Goal: Task Accomplishment & Management: Manage account settings

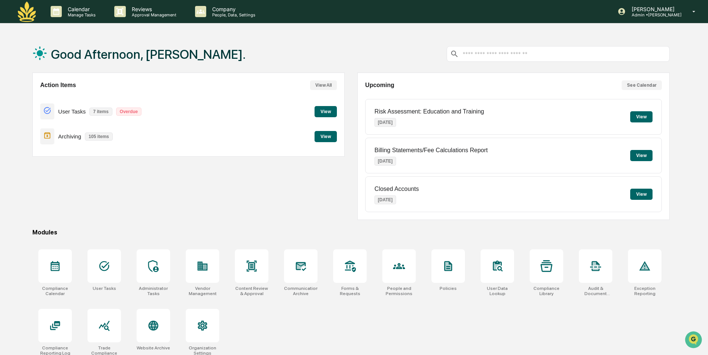
click at [127, 192] on div "Action Items View All User Tasks 7 items Overdue View Archiving 105 items View" at bounding box center [188, 147] width 313 height 148
click at [106, 271] on icon at bounding box center [104, 266] width 10 height 10
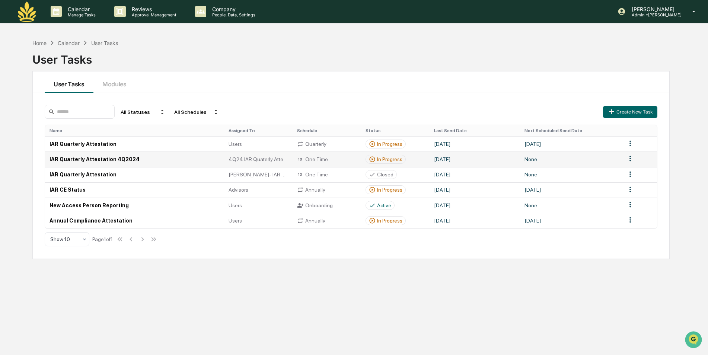
click at [83, 162] on td "IAR Quarterly Attestation 4Q2024" at bounding box center [134, 159] width 179 height 15
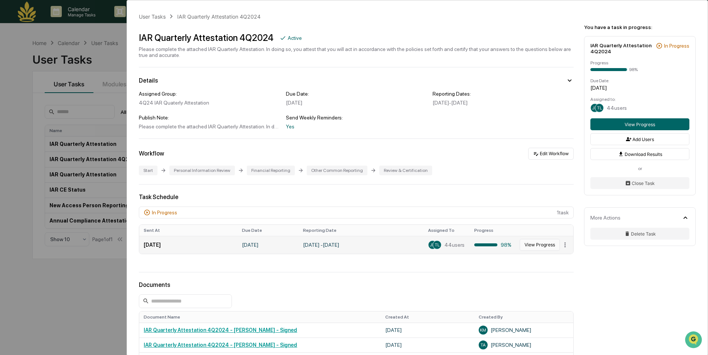
click at [542, 243] on button "View Progress" at bounding box center [540, 245] width 40 height 12
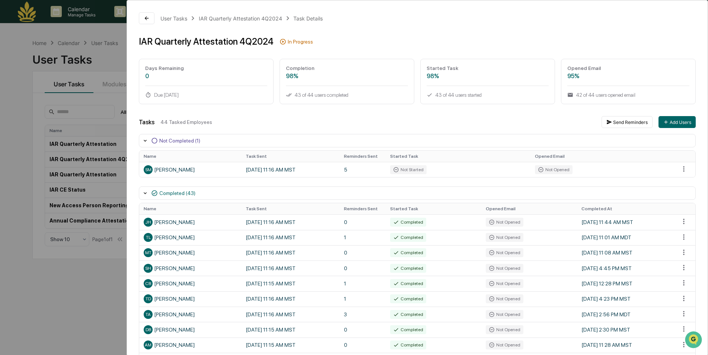
click at [43, 326] on div "User Tasks IAR Quarterly Attestation 4Q2024 Task Details IAR Quarterly Attestat…" at bounding box center [354, 177] width 708 height 355
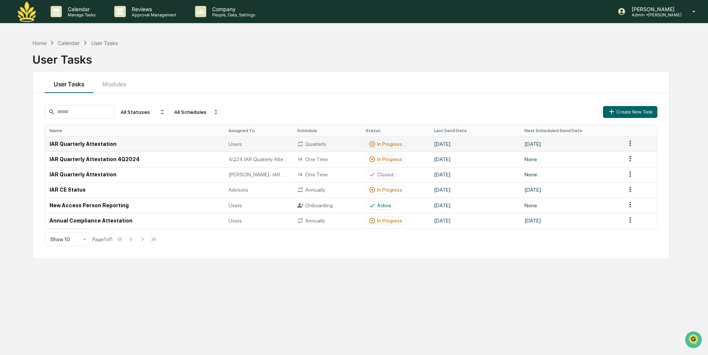
click at [86, 145] on td "IAR Quarterly Attestation" at bounding box center [134, 143] width 179 height 15
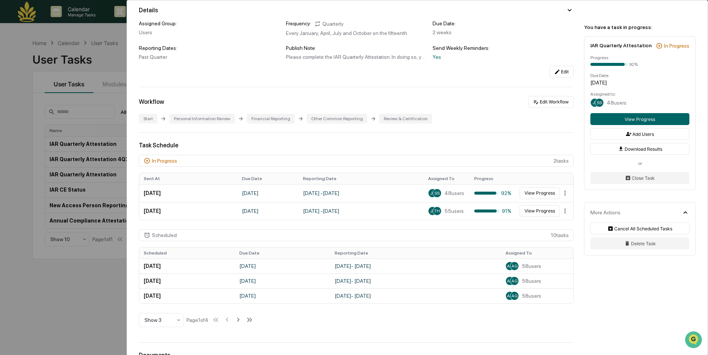
scroll to position [74, 0]
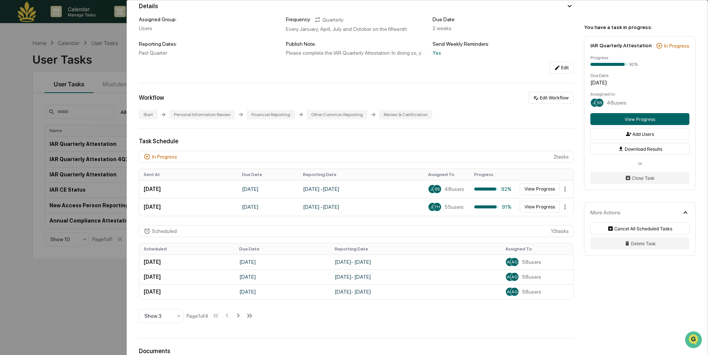
click at [102, 281] on div "User Tasks IAR Quarterly Attestation IAR Quarterly Attestation Active Please co…" at bounding box center [354, 177] width 708 height 355
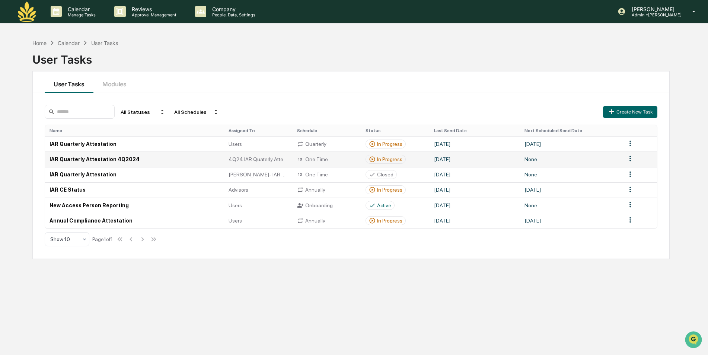
click at [114, 158] on td "IAR Quarterly Attestation 4Q2024" at bounding box center [134, 159] width 179 height 15
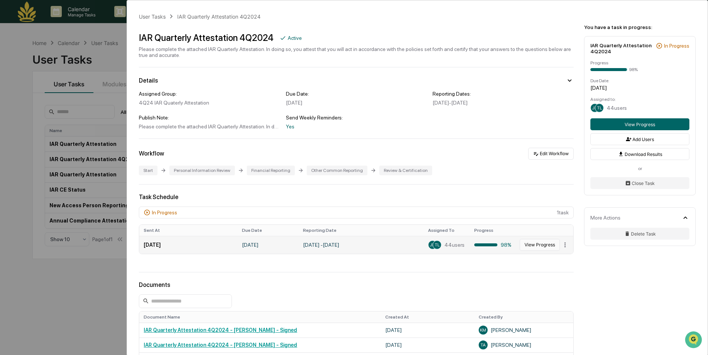
click at [540, 243] on button "View Progress" at bounding box center [540, 245] width 40 height 12
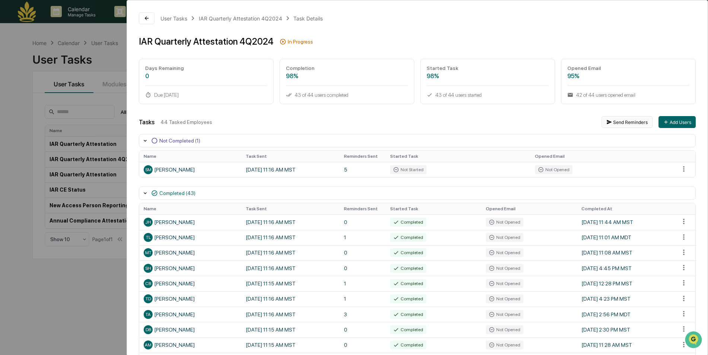
click at [621, 123] on button "Send Reminders" at bounding box center [627, 122] width 51 height 12
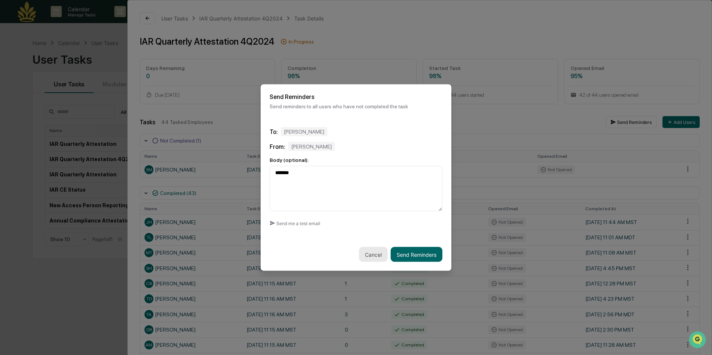
type textarea "******"
click at [369, 252] on button "Cancel" at bounding box center [373, 254] width 29 height 15
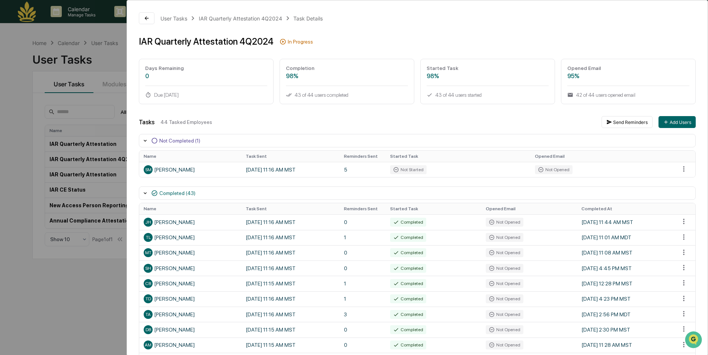
click at [86, 277] on div "User Tasks IAR Quarterly Attestation 4Q2024 Task Details IAR Quarterly Attestat…" at bounding box center [354, 177] width 708 height 355
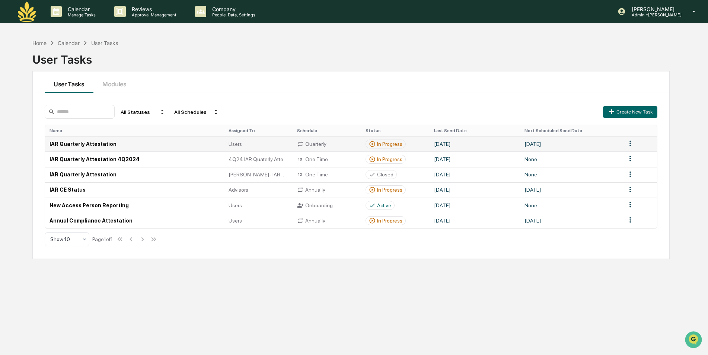
click at [97, 141] on td "IAR Quarterly Attestation" at bounding box center [134, 143] width 179 height 15
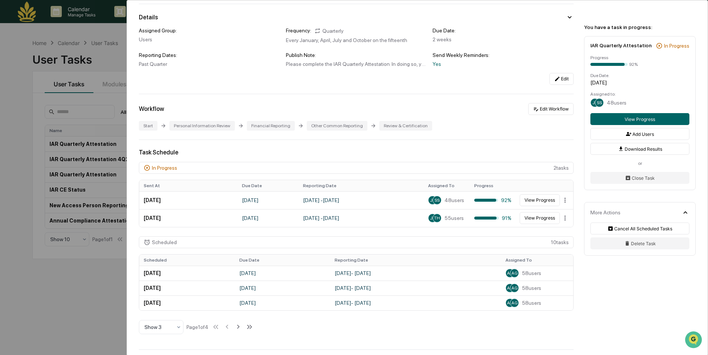
scroll to position [74, 0]
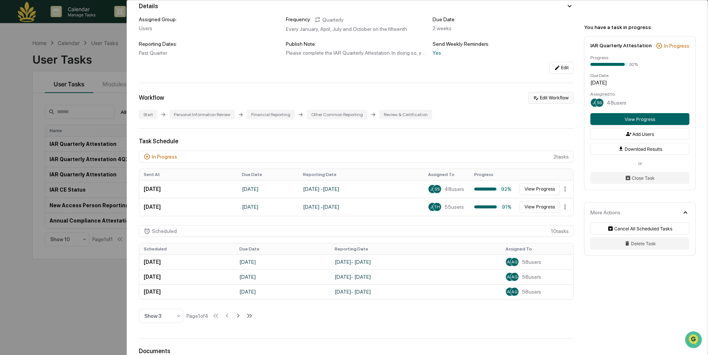
click at [544, 99] on button "Edit Workflow" at bounding box center [551, 98] width 45 height 12
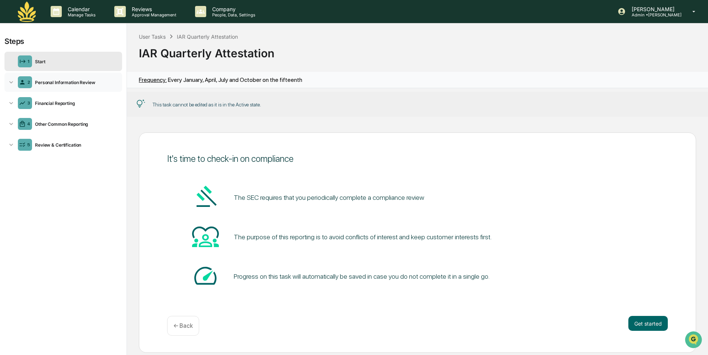
click at [70, 83] on div "Personal Information Review" at bounding box center [75, 83] width 87 height 6
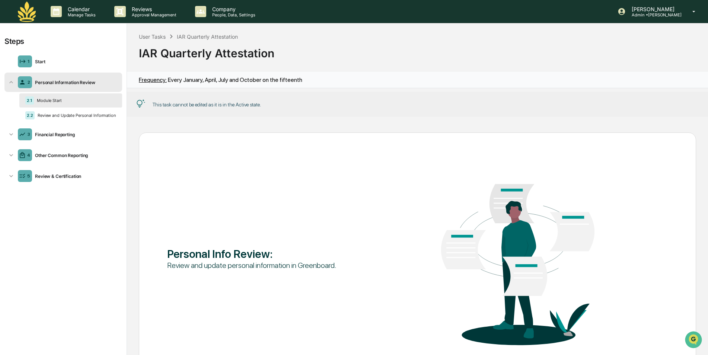
click at [12, 82] on icon at bounding box center [10, 82] width 7 height 7
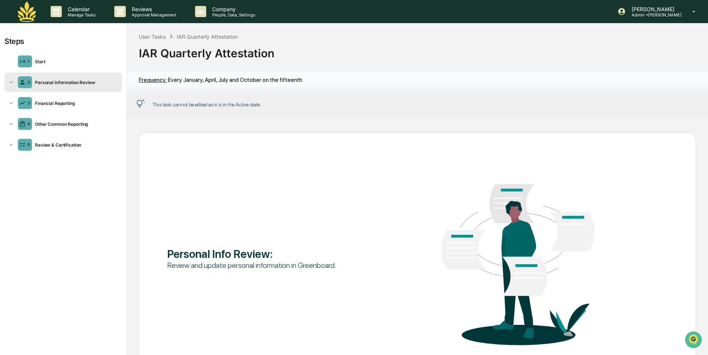
click at [87, 82] on div "Personal Information Review" at bounding box center [75, 83] width 87 height 6
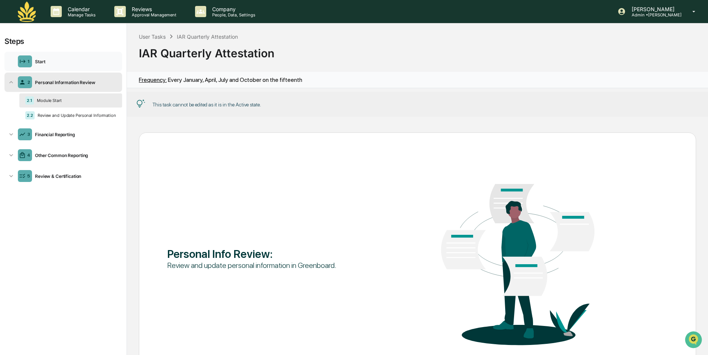
drag, startPoint x: 98, startPoint y: 81, endPoint x: 95, endPoint y: 62, distance: 19.2
click at [95, 62] on div "Start" at bounding box center [75, 62] width 87 height 6
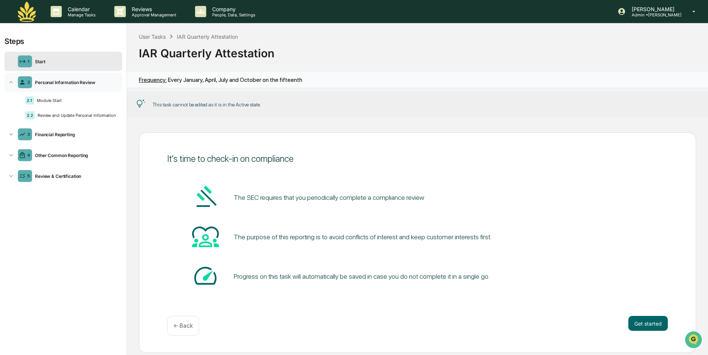
click at [11, 83] on icon at bounding box center [10, 82] width 7 height 7
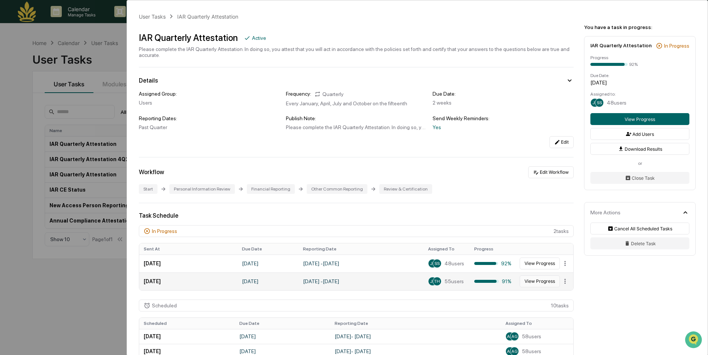
click at [538, 283] on button "View Progress" at bounding box center [540, 282] width 40 height 12
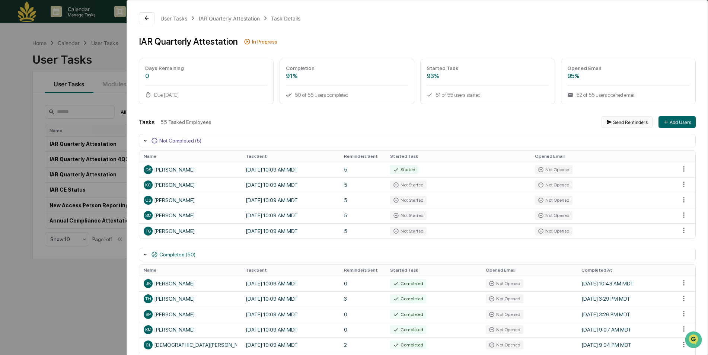
click at [616, 125] on button "Send Reminders" at bounding box center [627, 122] width 51 height 12
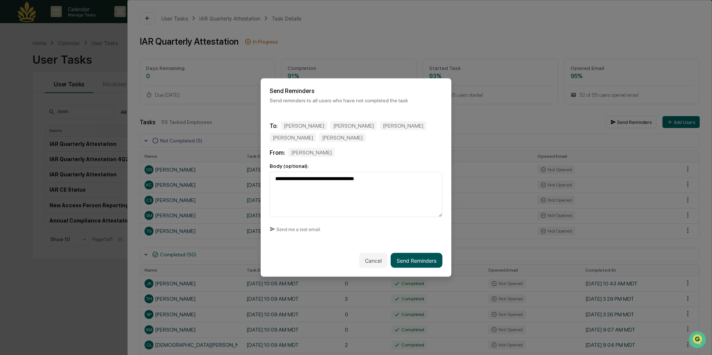
type textarea "**********"
click at [412, 261] on button "Send Reminders" at bounding box center [417, 260] width 52 height 15
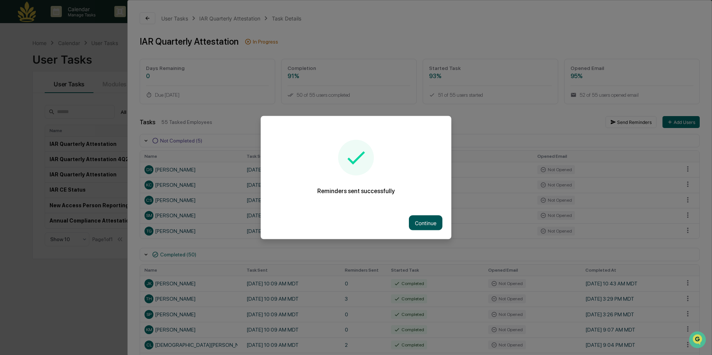
click at [428, 225] on button "Continue" at bounding box center [426, 223] width 34 height 15
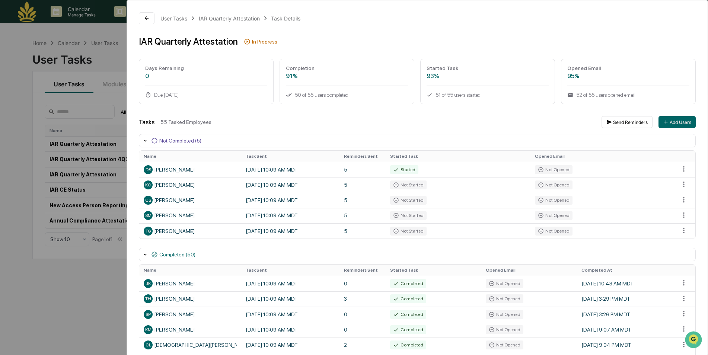
click at [99, 313] on div "User Tasks IAR Quarterly Attestation Task Details IAR Quarterly Attestation In …" at bounding box center [354, 177] width 708 height 355
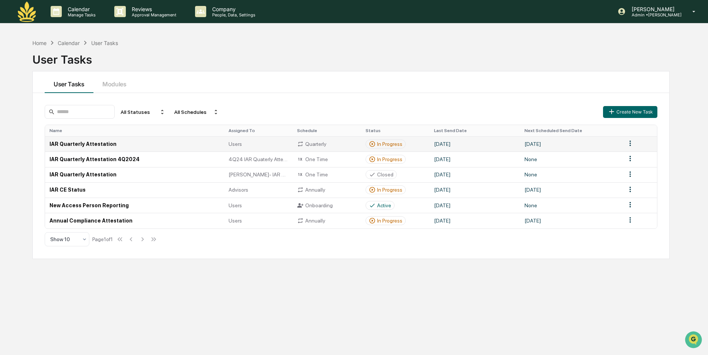
click at [93, 145] on td "IAR Quarterly Attestation" at bounding box center [134, 143] width 179 height 15
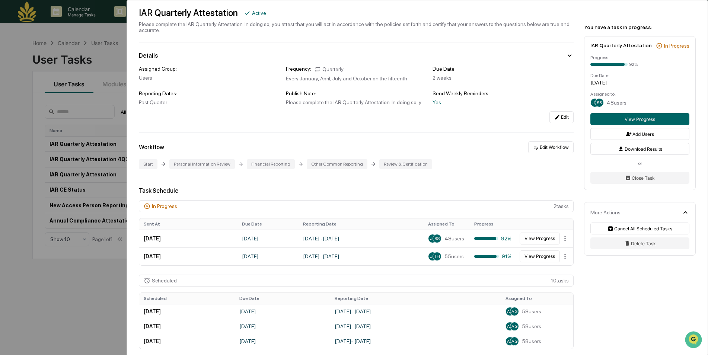
scroll to position [74, 0]
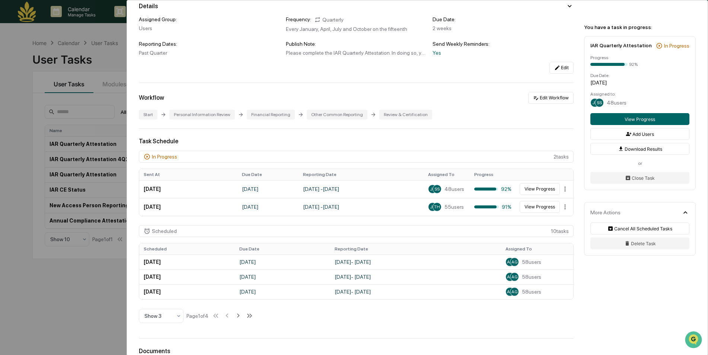
click at [78, 292] on div "User Tasks IAR Quarterly Attestation IAR Quarterly Attestation Active Please co…" at bounding box center [354, 177] width 708 height 355
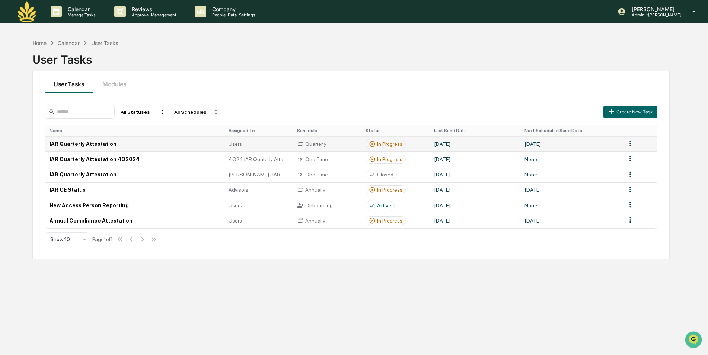
click at [101, 147] on td "IAR Quarterly Attestation" at bounding box center [134, 143] width 179 height 15
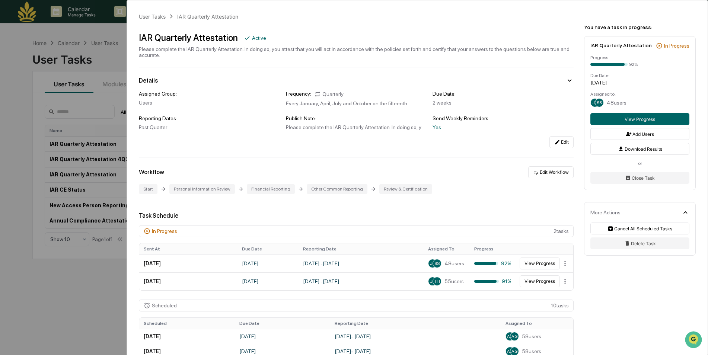
click at [92, 301] on div "User Tasks IAR Quarterly Attestation IAR Quarterly Attestation Active Please co…" at bounding box center [354, 177] width 708 height 355
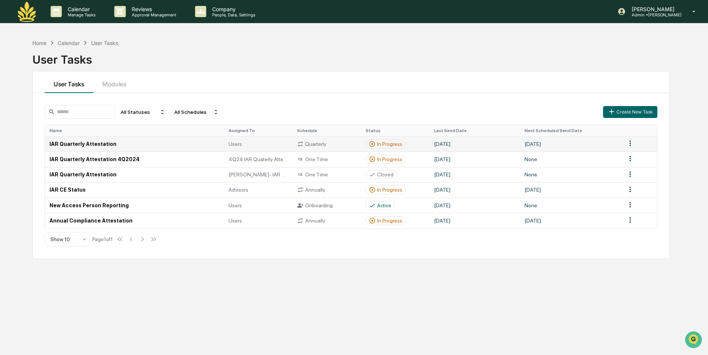
click at [74, 142] on td "IAR Quarterly Attestation" at bounding box center [134, 143] width 179 height 15
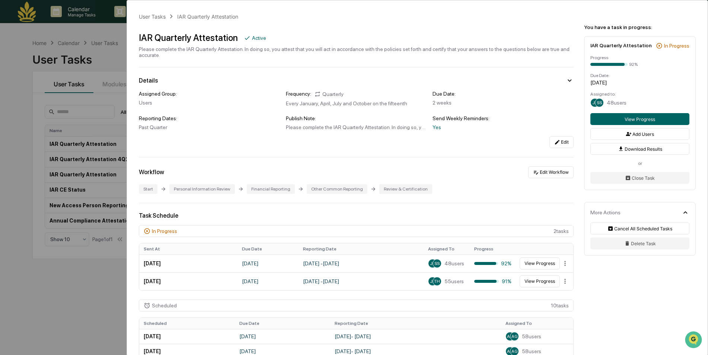
click at [64, 296] on div "User Tasks IAR Quarterly Attestation IAR Quarterly Attestation Active Please co…" at bounding box center [354, 177] width 708 height 355
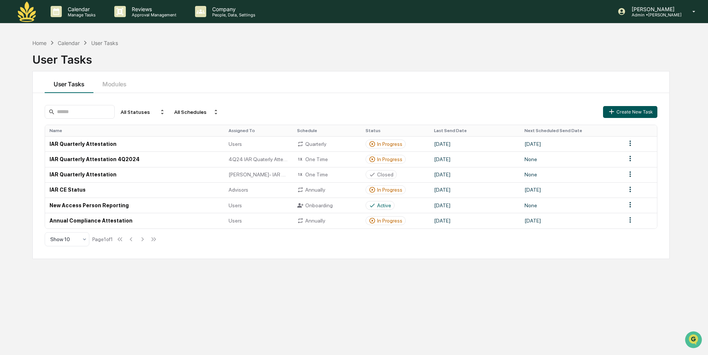
click at [634, 114] on button "Create New Task" at bounding box center [630, 112] width 54 height 12
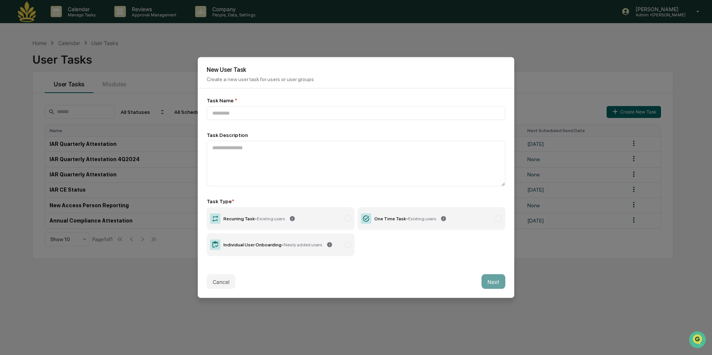
click at [471, 222] on label "One Time Task - Existing users" at bounding box center [432, 218] width 148 height 23
click at [219, 279] on button "Cancel" at bounding box center [221, 282] width 29 height 15
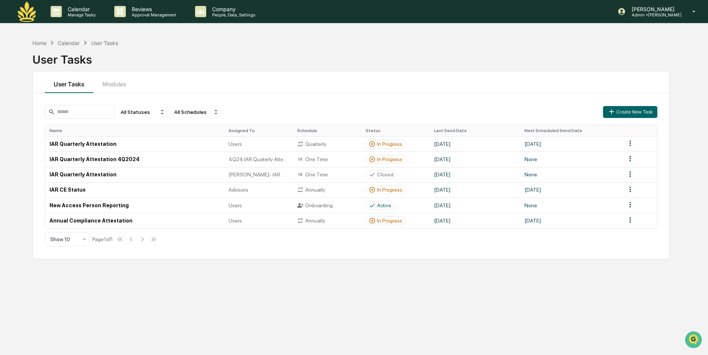
click at [231, 282] on div "Home Calendar User Tasks User Tasks User Tasks Modules All Statuses All Schedul…" at bounding box center [351, 212] width 660 height 355
click at [652, 16] on p "Admin • Maia Wealth" at bounding box center [654, 14] width 56 height 5
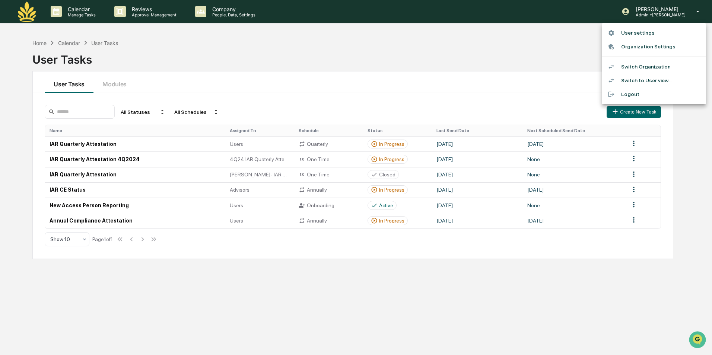
click at [649, 82] on li "Switch to User view..." at bounding box center [654, 81] width 104 height 14
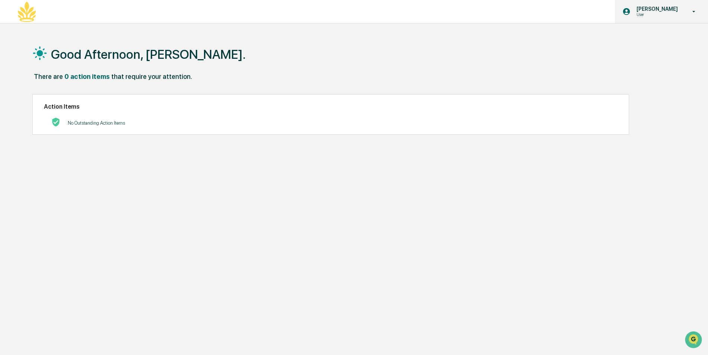
click at [656, 11] on p "[PERSON_NAME]" at bounding box center [656, 9] width 51 height 6
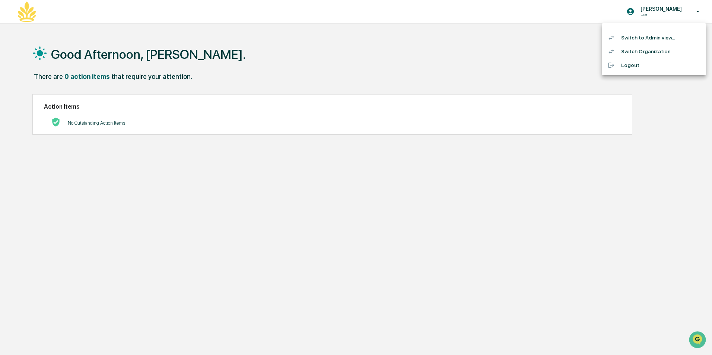
click at [483, 49] on div at bounding box center [356, 177] width 712 height 355
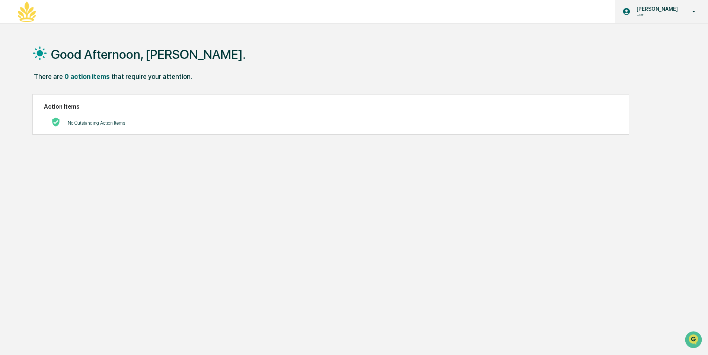
click at [648, 12] on p "User" at bounding box center [656, 14] width 51 height 5
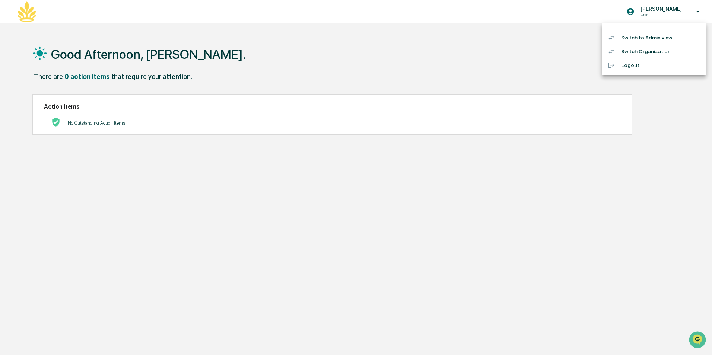
click at [646, 37] on li "Switch to Admin view..." at bounding box center [654, 38] width 104 height 14
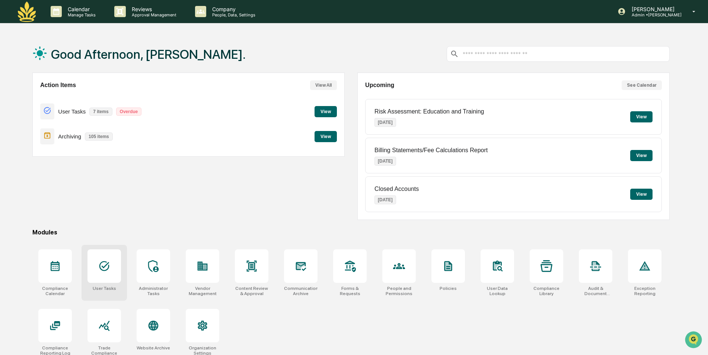
click at [110, 266] on icon at bounding box center [104, 266] width 12 height 12
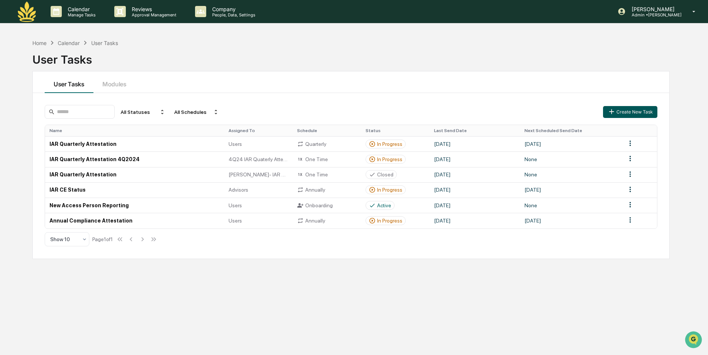
click at [637, 110] on button "Create New Task" at bounding box center [630, 112] width 54 height 12
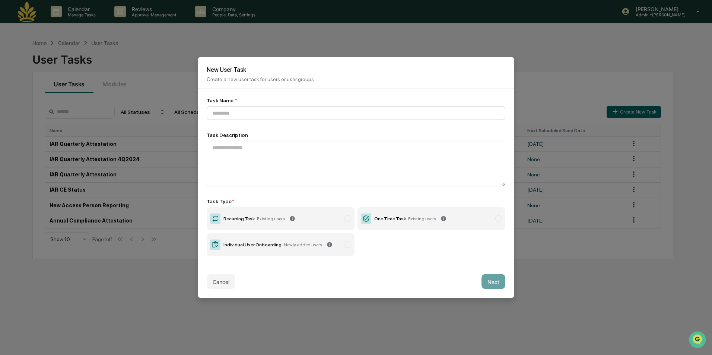
click at [256, 108] on input at bounding box center [356, 114] width 299 height 14
type input "****"
click at [288, 165] on textarea at bounding box center [356, 163] width 299 height 45
type textarea "****"
click at [489, 219] on label "One Time Task - Existing users" at bounding box center [432, 218] width 148 height 23
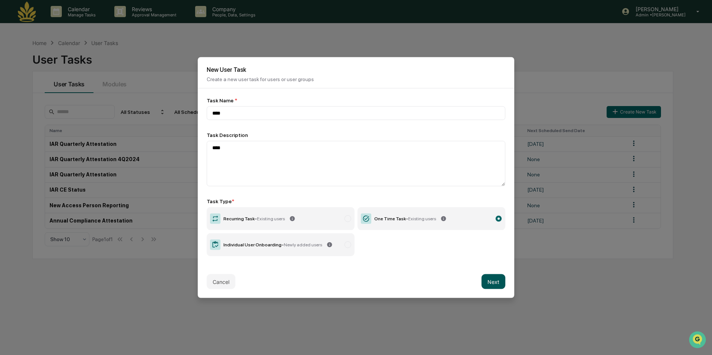
click at [492, 284] on button "Next" at bounding box center [494, 282] width 24 height 15
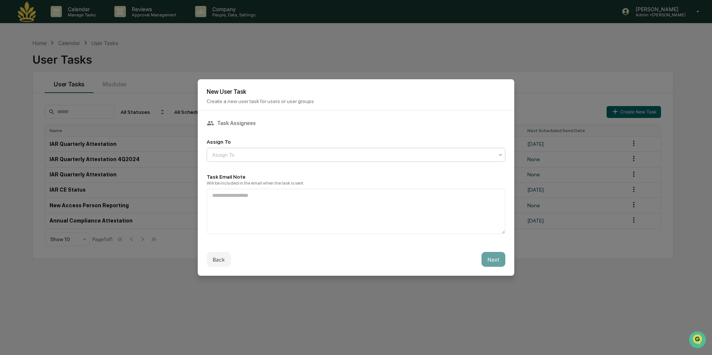
click at [267, 148] on div "Assign To" at bounding box center [356, 155] width 299 height 14
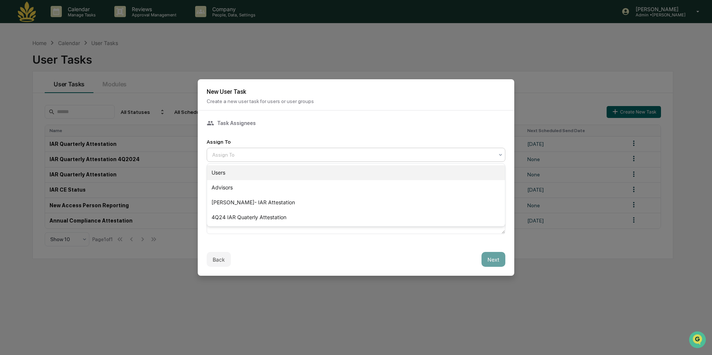
click at [250, 167] on div "Users" at bounding box center [356, 172] width 298 height 15
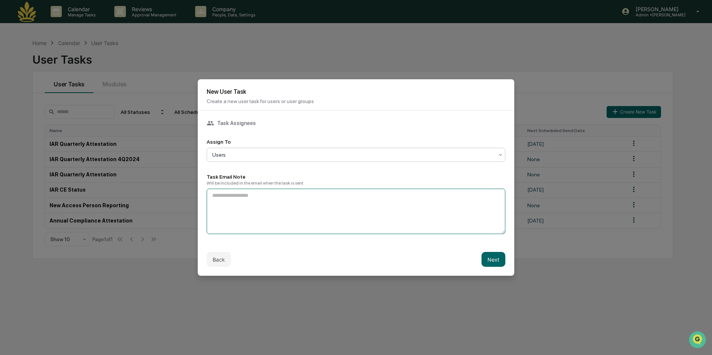
click at [266, 216] on textarea at bounding box center [356, 211] width 299 height 45
type textarea "****"
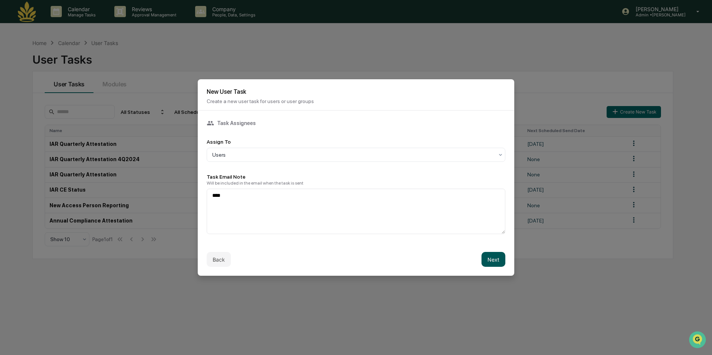
click at [498, 259] on button "Next" at bounding box center [494, 259] width 24 height 15
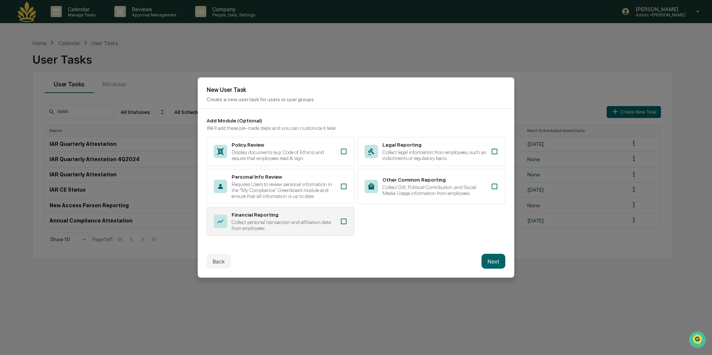
click at [274, 221] on div "Collect personal transaction and affiliation data from employees." at bounding box center [284, 225] width 104 height 12
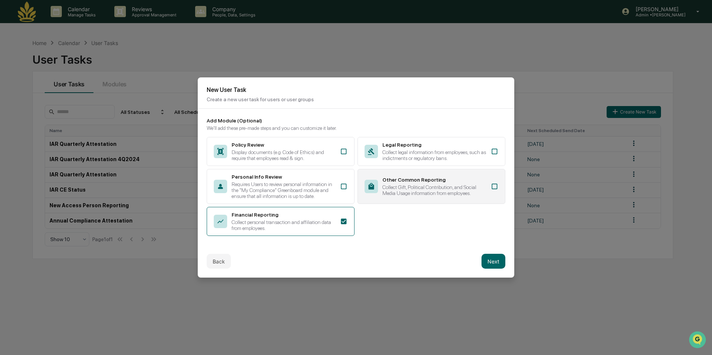
click at [464, 188] on div "Collect Gift, Political Contribution, and Social Media Usage information from e…" at bounding box center [435, 190] width 104 height 12
click at [491, 261] on button "Next" at bounding box center [494, 261] width 24 height 15
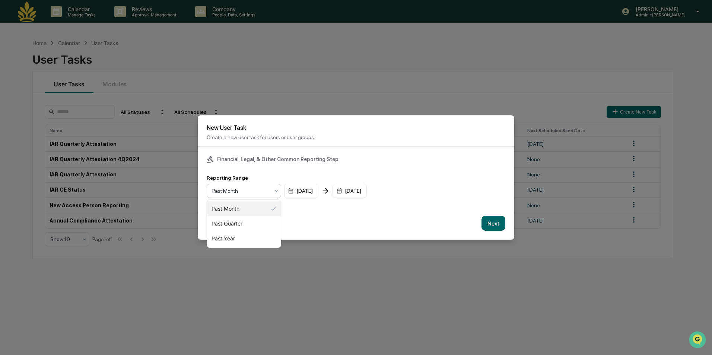
click at [253, 189] on div at bounding box center [240, 190] width 57 height 7
click at [244, 222] on div "Past Quarter" at bounding box center [244, 223] width 74 height 15
click at [496, 223] on button "Next" at bounding box center [494, 223] width 24 height 15
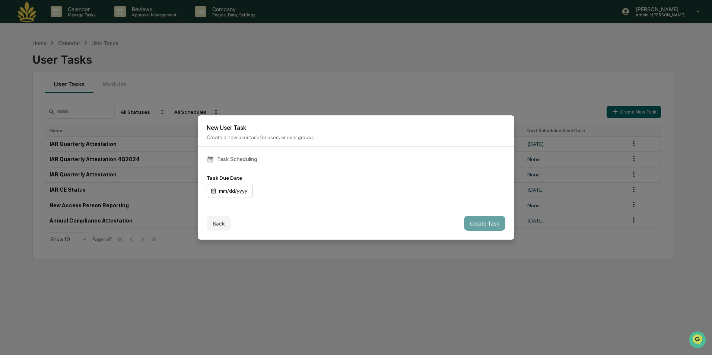
click at [231, 189] on div "mm/dd/yyyy" at bounding box center [230, 191] width 46 height 14
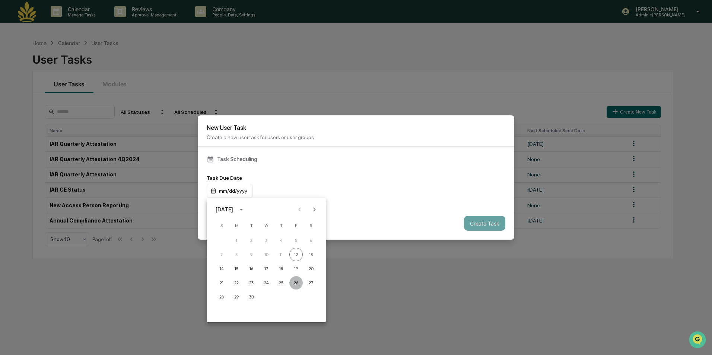
click at [295, 284] on button "26" at bounding box center [295, 282] width 13 height 13
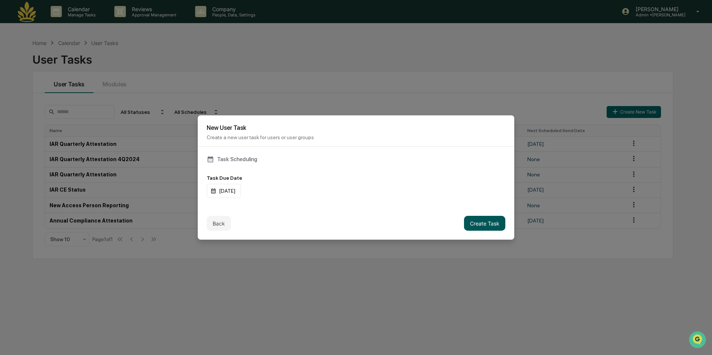
click at [483, 224] on button "Create Task" at bounding box center [484, 223] width 41 height 15
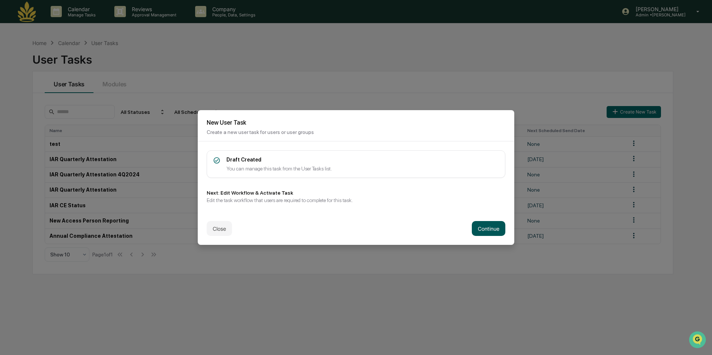
click at [489, 230] on button "Continue" at bounding box center [489, 228] width 34 height 15
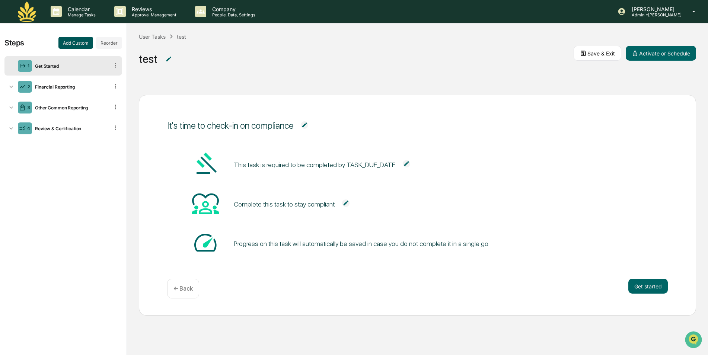
click at [73, 41] on button "Add Custom" at bounding box center [75, 43] width 35 height 12
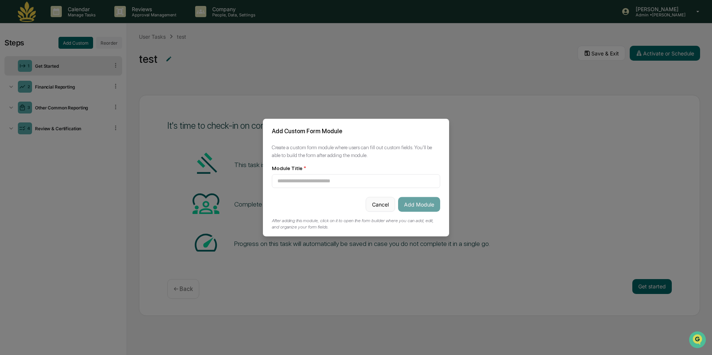
click at [380, 205] on button "Cancel" at bounding box center [380, 204] width 29 height 15
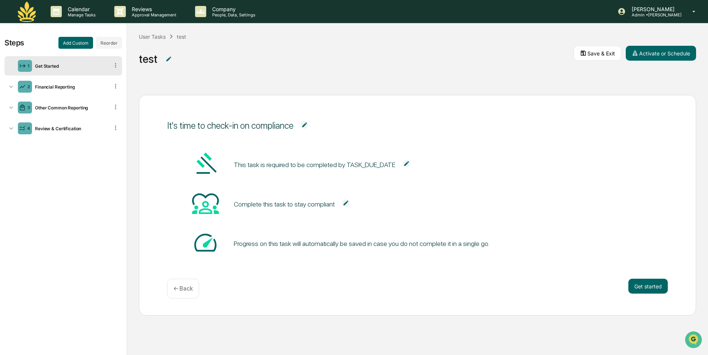
click at [30, 6] on img at bounding box center [27, 11] width 18 height 20
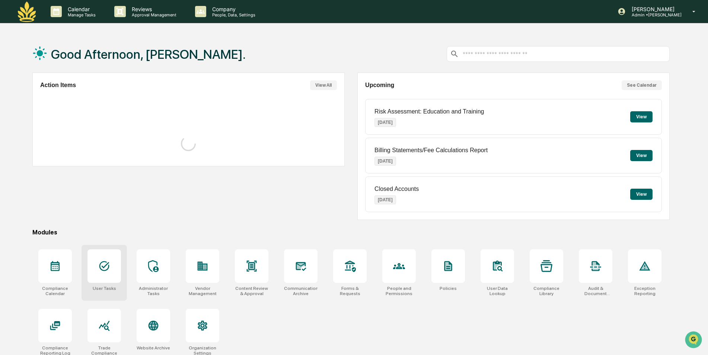
click at [110, 264] on icon at bounding box center [104, 266] width 12 height 12
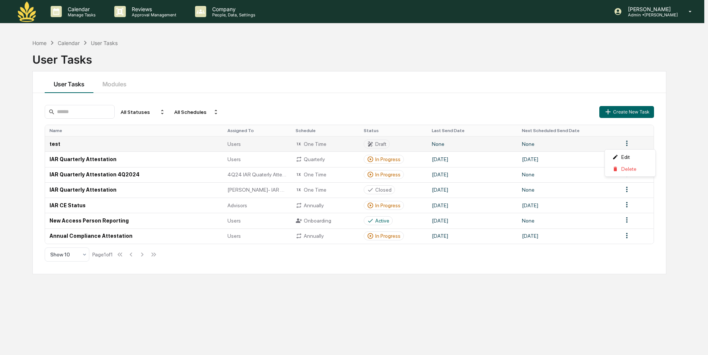
click at [630, 144] on html "Calendar Manage Tasks Reviews Approval Management Company People, Data, Setting…" at bounding box center [354, 177] width 708 height 355
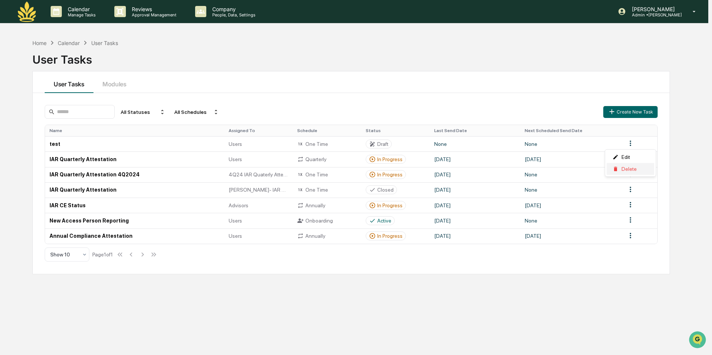
click at [627, 169] on div "Delete" at bounding box center [631, 169] width 48 height 12
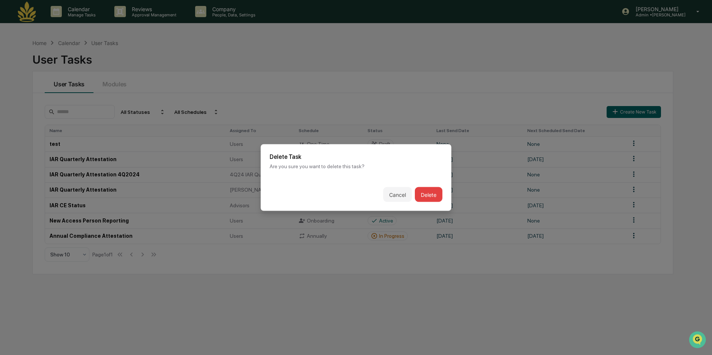
click at [425, 193] on button "Delete" at bounding box center [429, 194] width 28 height 15
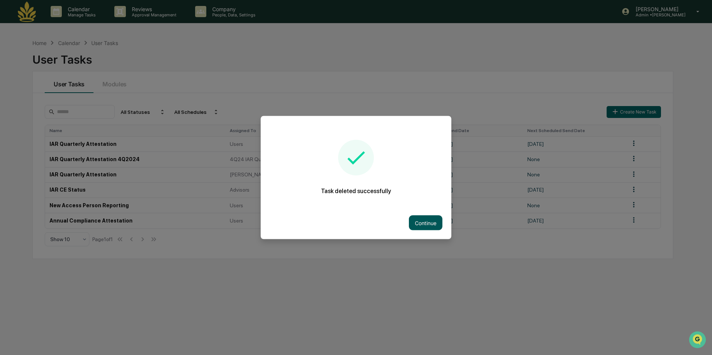
click at [429, 222] on button "Continue" at bounding box center [426, 223] width 34 height 15
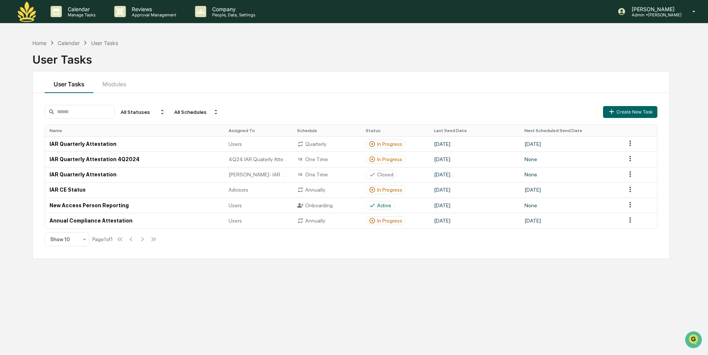
click at [245, 276] on div "Home Calendar User Tasks User Tasks User Tasks Modules All Statuses All Schedul…" at bounding box center [351, 212] width 660 height 355
click at [99, 224] on td "Annual Compliance Attestation" at bounding box center [134, 220] width 179 height 15
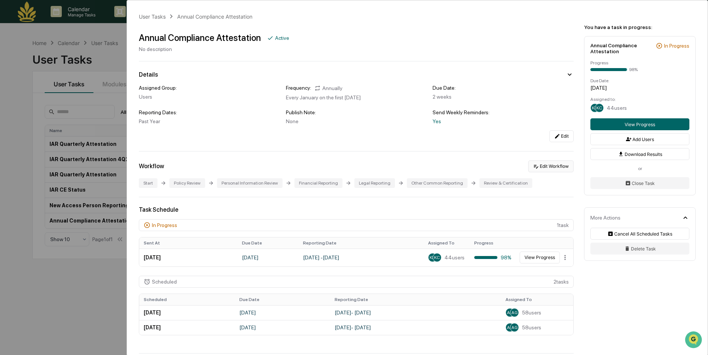
click at [558, 169] on button "Edit Workflow" at bounding box center [551, 167] width 45 height 12
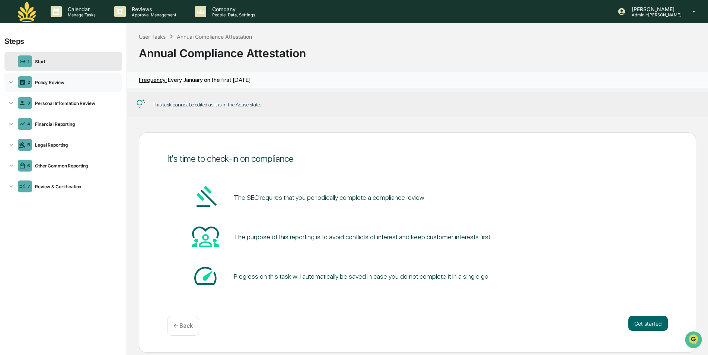
click at [49, 80] on div "Policy Review" at bounding box center [75, 83] width 87 height 6
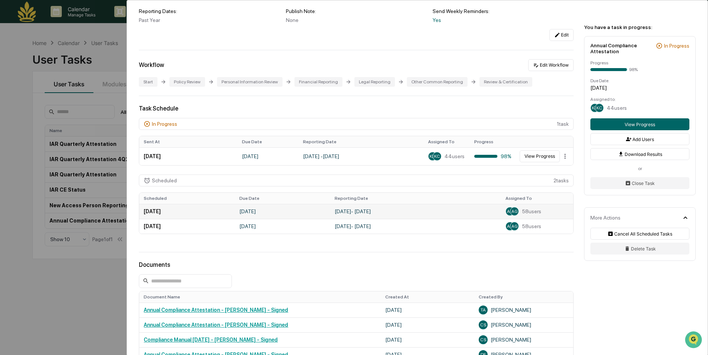
scroll to position [37, 0]
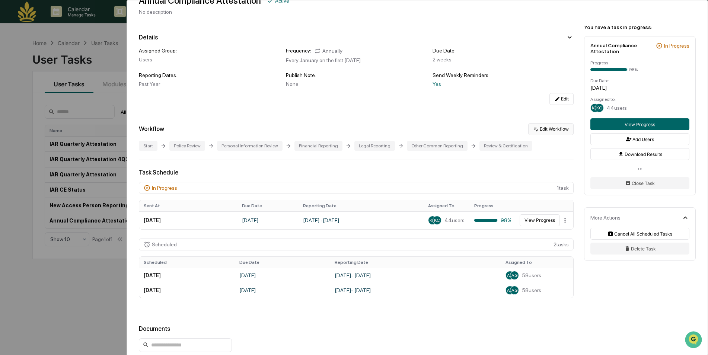
click at [544, 129] on button "Edit Workflow" at bounding box center [551, 129] width 45 height 12
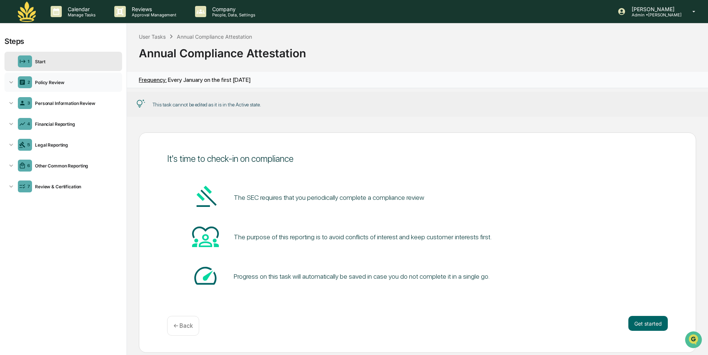
click at [38, 81] on div "Policy Review" at bounding box center [75, 83] width 87 height 6
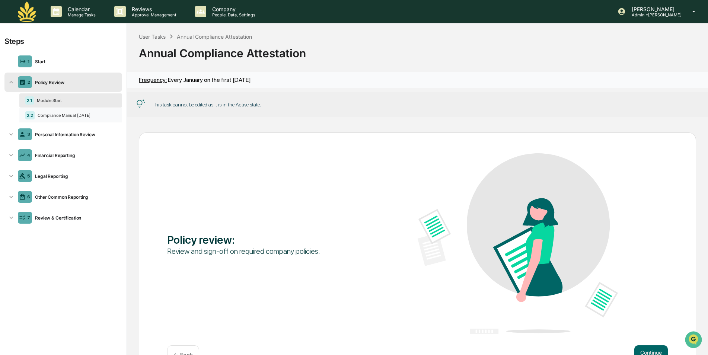
click at [61, 116] on div "Compliance Manual June 2024" at bounding box center [76, 115] width 82 height 5
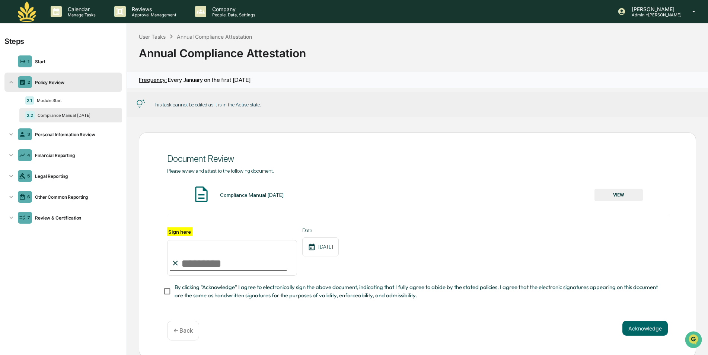
click at [29, 15] on img at bounding box center [27, 11] width 18 height 20
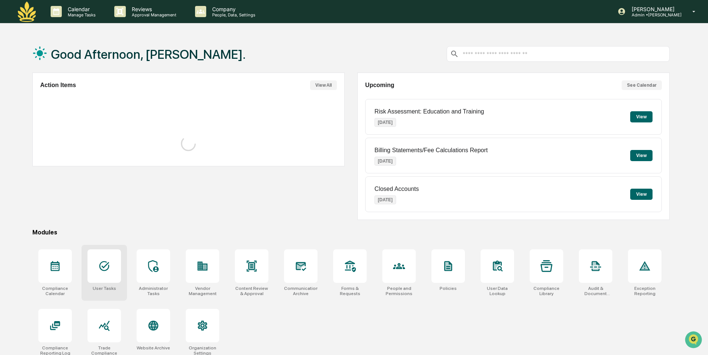
click at [104, 276] on div at bounding box center [105, 267] width 34 height 34
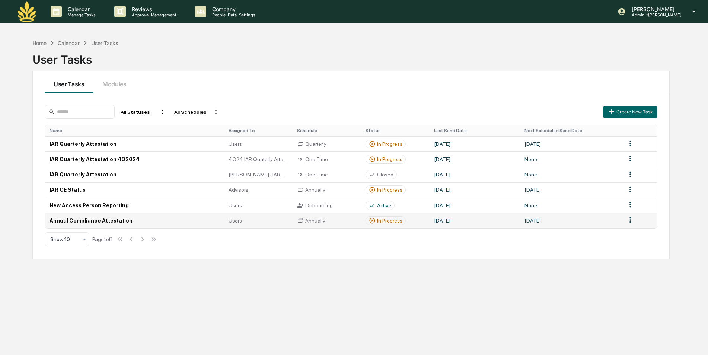
click at [111, 223] on td "Annual Compliance Attestation" at bounding box center [134, 220] width 179 height 15
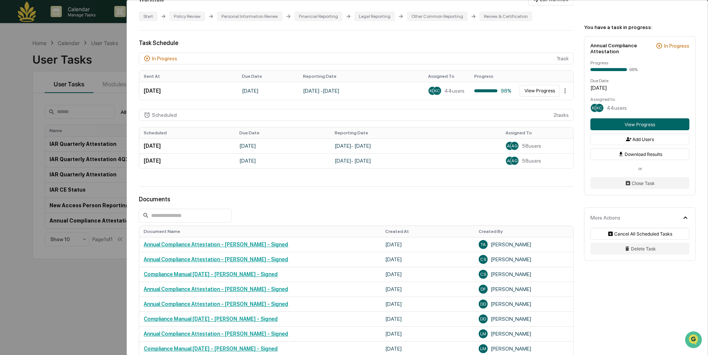
scroll to position [74, 0]
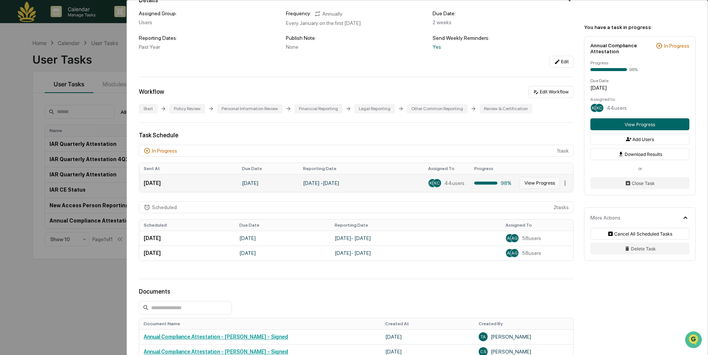
click at [531, 179] on button "View Progress" at bounding box center [540, 183] width 40 height 12
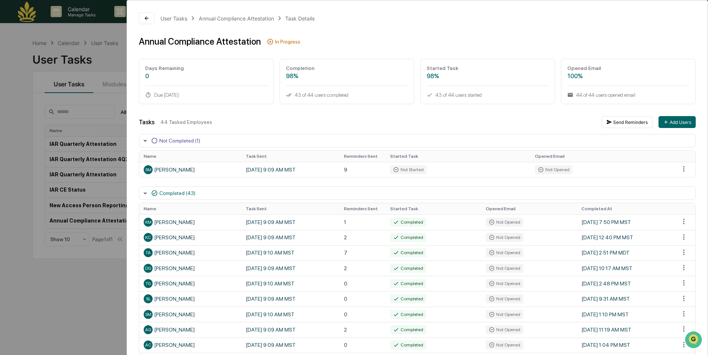
click at [55, 295] on div "User Tasks Annual Compliance Attestation Task Details Annual Compliance Attesta…" at bounding box center [354, 177] width 708 height 355
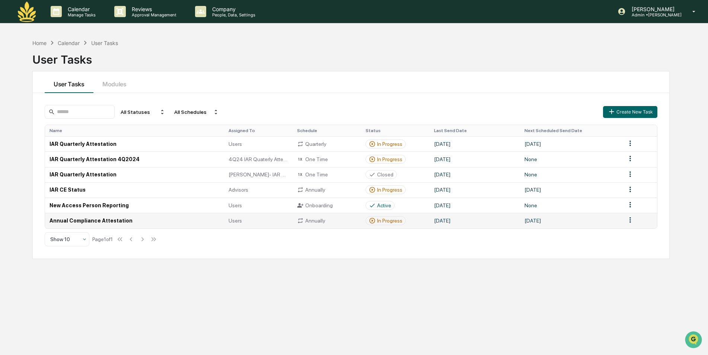
click at [93, 219] on td "Annual Compliance Attestation" at bounding box center [134, 220] width 179 height 15
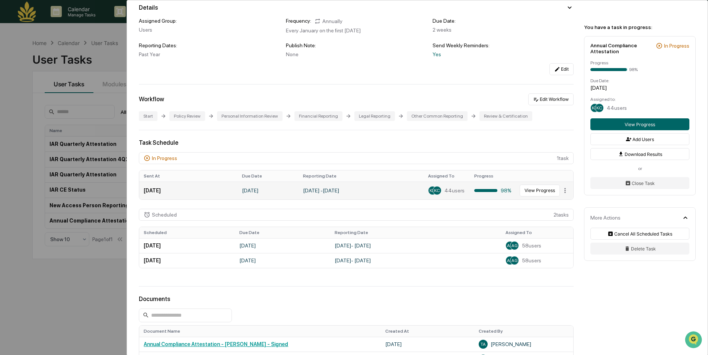
scroll to position [74, 0]
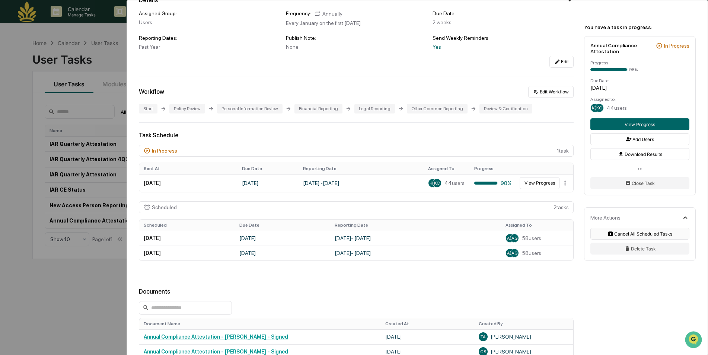
click at [627, 234] on button "Cancel All Scheduled Tasks" at bounding box center [640, 234] width 99 height 12
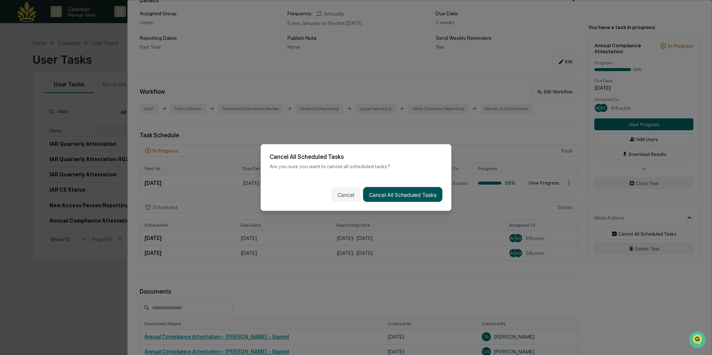
click at [409, 197] on button "Cancel All Scheduled Tasks" at bounding box center [402, 194] width 79 height 15
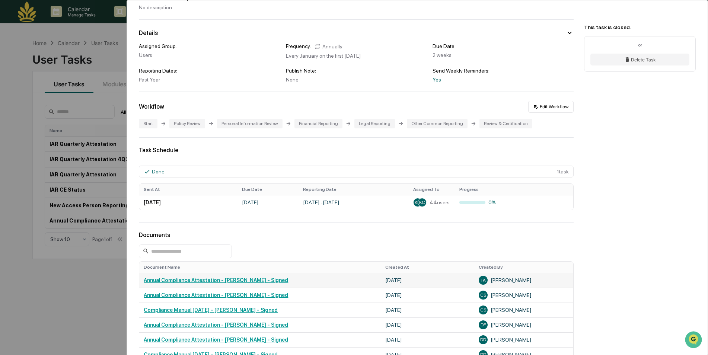
scroll to position [0, 0]
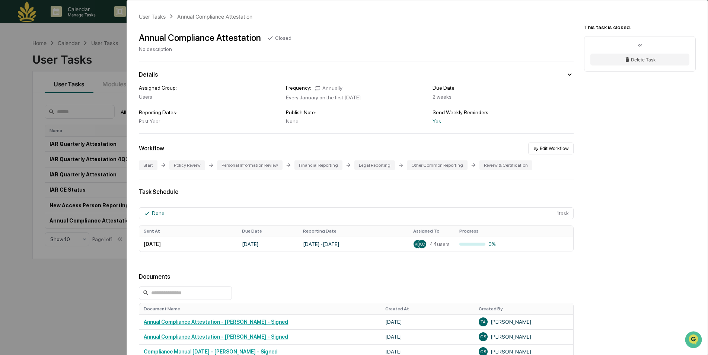
click at [93, 282] on div "User Tasks Annual Compliance Attestation Annual Compliance Attestation Closed N…" at bounding box center [354, 177] width 708 height 355
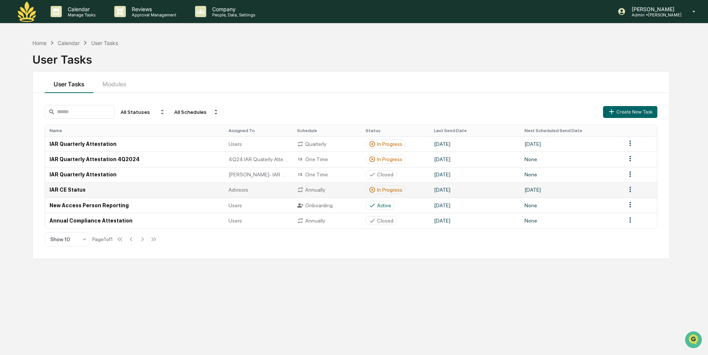
click at [74, 190] on td "IAR CE Status" at bounding box center [134, 190] width 179 height 15
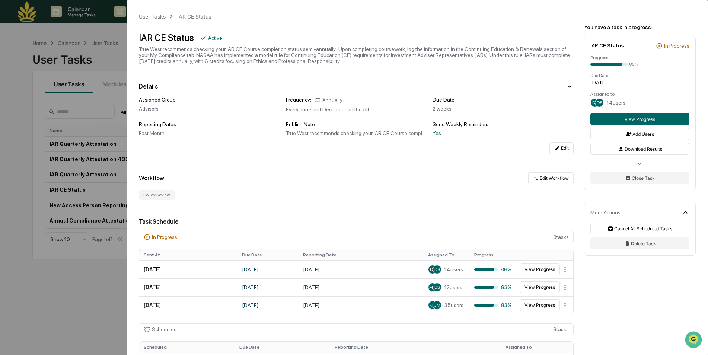
click at [78, 293] on div "User Tasks IAR CE Status IAR CE Status Active True West recommends checking you…" at bounding box center [354, 177] width 708 height 355
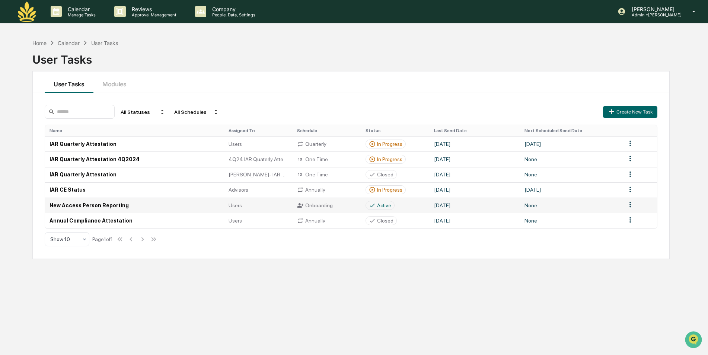
click at [99, 205] on td "New Access Person Reporting" at bounding box center [134, 205] width 179 height 15
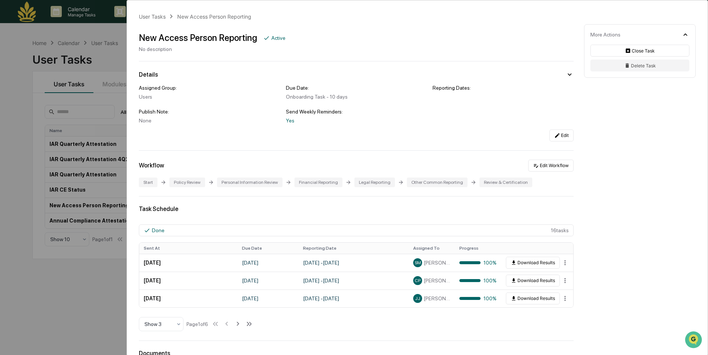
click at [58, 306] on div "User Tasks New Access Person Reporting New Access Person Reporting Active No de…" at bounding box center [354, 177] width 708 height 355
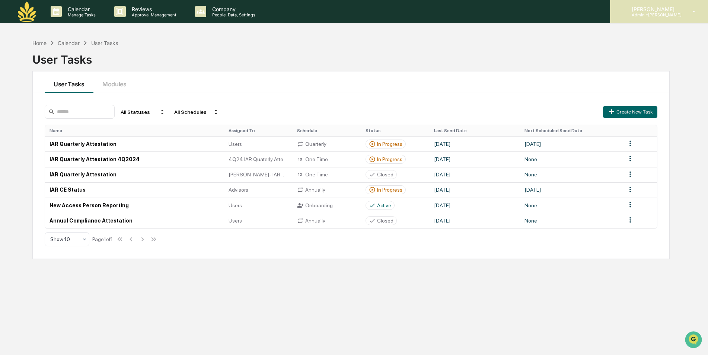
click at [647, 20] on div "[PERSON_NAME] Admin • [PERSON_NAME]" at bounding box center [659, 11] width 98 height 23
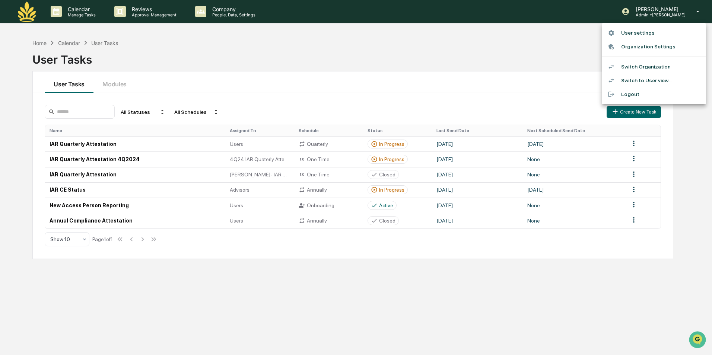
click at [639, 47] on li "Organization Settings" at bounding box center [654, 47] width 104 height 14
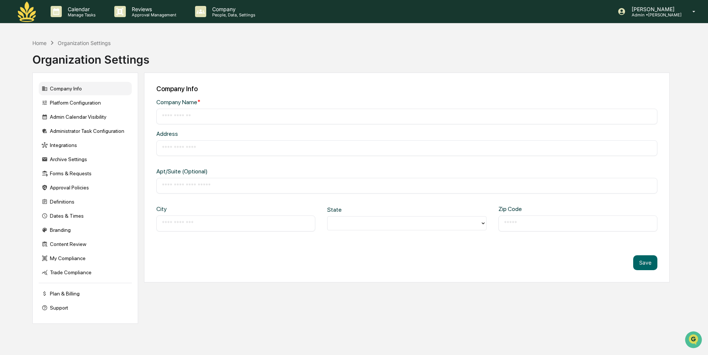
type input "**********"
type input "*******"
type input "******"
type input "*****"
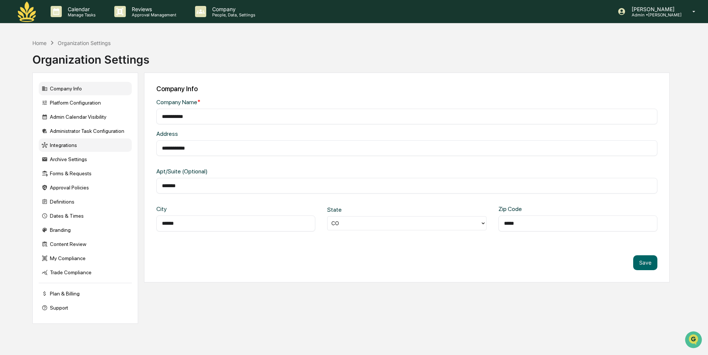
click at [69, 145] on div "Integrations" at bounding box center [85, 145] width 93 height 13
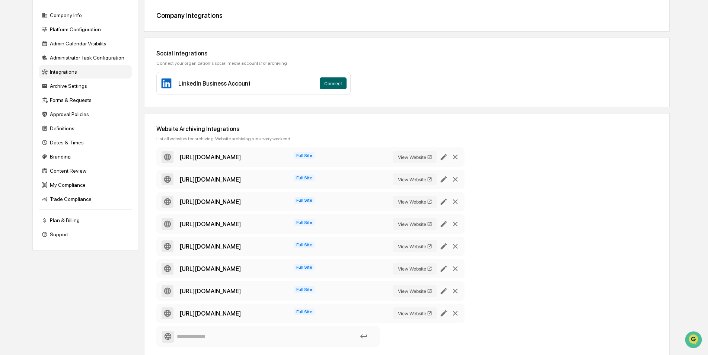
scroll to position [37, 0]
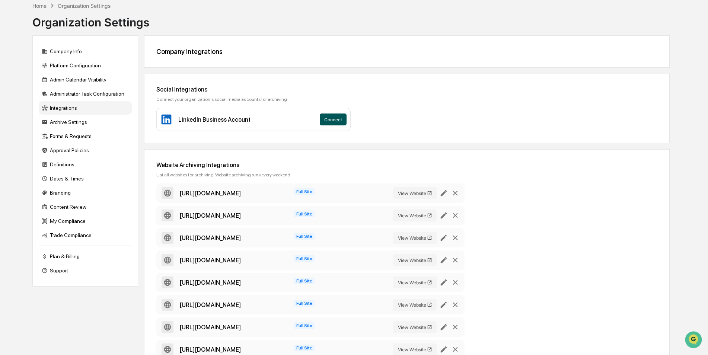
click at [336, 120] on button "Connect" at bounding box center [333, 120] width 27 height 12
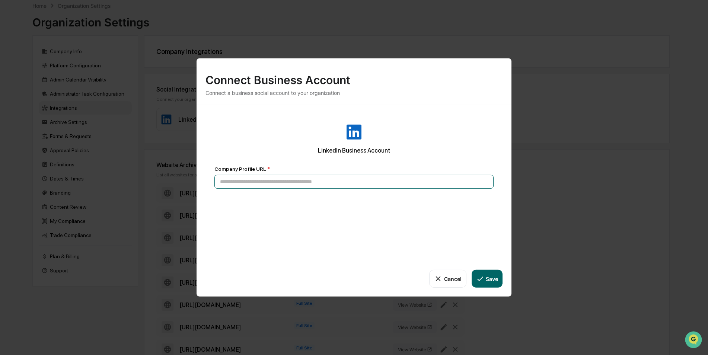
click at [249, 181] on input at bounding box center [354, 182] width 279 height 14
paste input "**********"
type input "**********"
click at [482, 279] on icon at bounding box center [480, 279] width 8 height 8
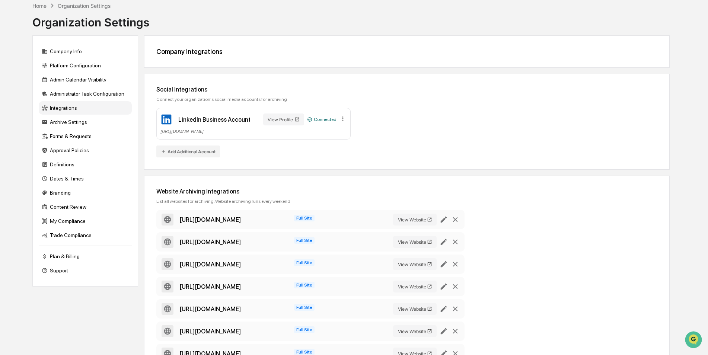
click at [41, 9] on div "Home Organization Settings" at bounding box center [71, 5] width 78 height 8
click at [41, 7] on div "Home" at bounding box center [39, 6] width 14 height 6
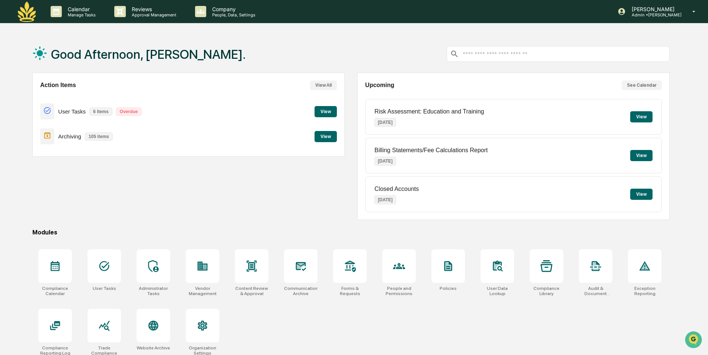
scroll to position [35, 0]
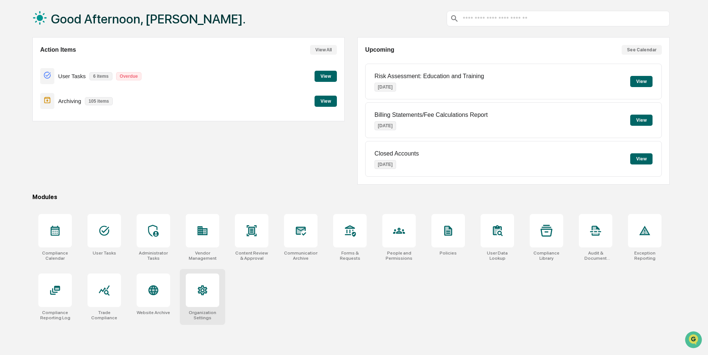
click at [206, 301] on div at bounding box center [203, 291] width 34 height 34
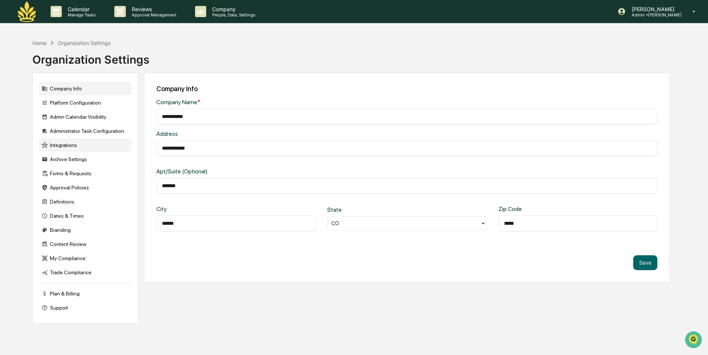
click at [71, 146] on div "Integrations" at bounding box center [85, 145] width 93 height 13
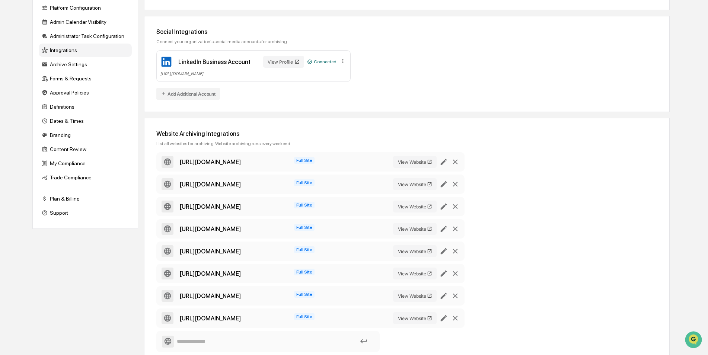
scroll to position [112, 0]
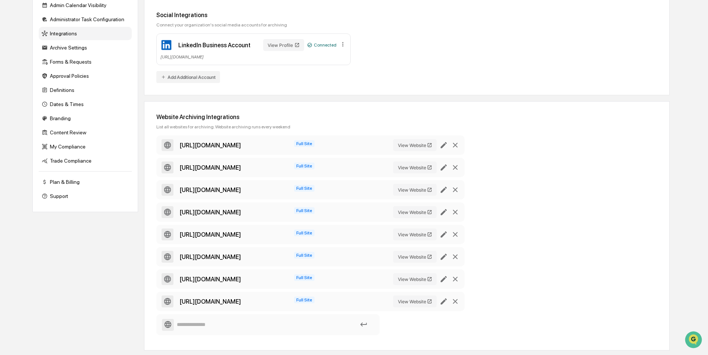
click at [546, 222] on div "[URL][DOMAIN_NAME] Full Site View Website [URL][DOMAIN_NAME] Full Site View Web…" at bounding box center [406, 237] width 501 height 203
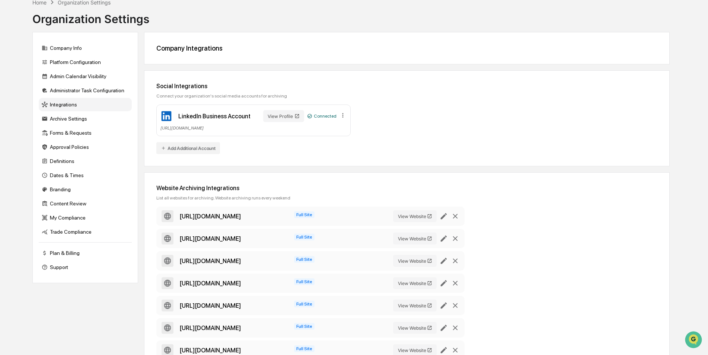
scroll to position [0, 0]
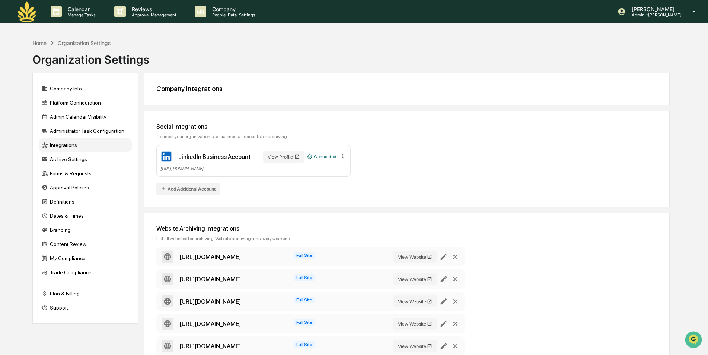
click at [24, 13] on img at bounding box center [27, 11] width 18 height 20
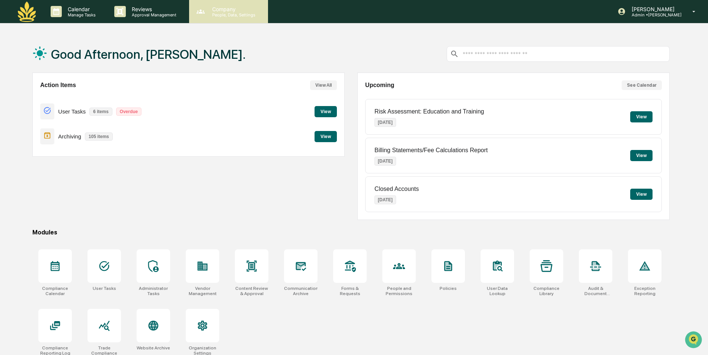
click at [231, 10] on p "Company" at bounding box center [232, 9] width 53 height 6
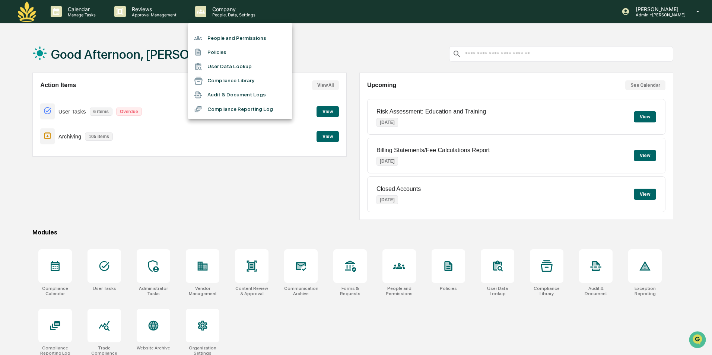
click at [230, 34] on li "People and Permissions" at bounding box center [240, 38] width 104 height 14
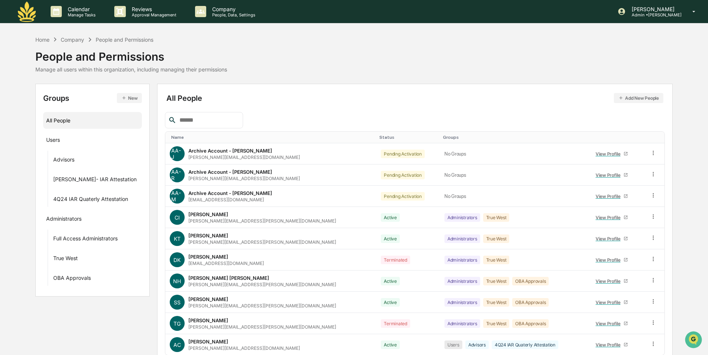
click at [224, 120] on input "text" at bounding box center [208, 120] width 63 height 10
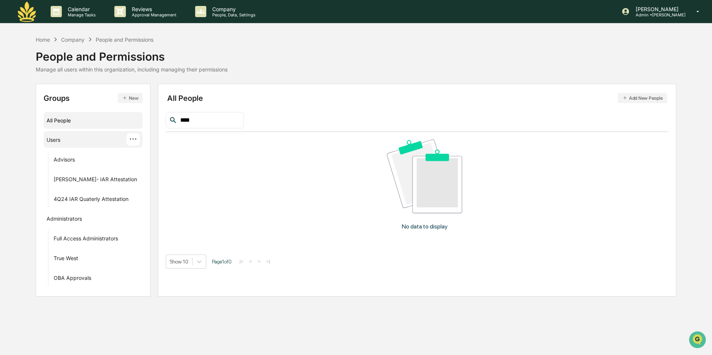
type input "****"
click at [54, 140] on div "Users" at bounding box center [54, 141] width 14 height 9
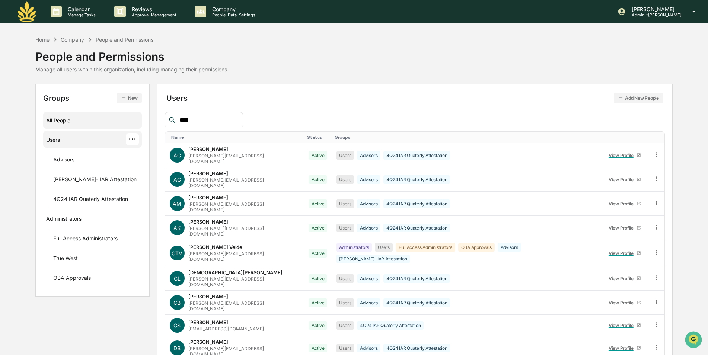
drag, startPoint x: 203, startPoint y: 122, endPoint x: 119, endPoint y: 127, distance: 83.9
click at [119, 127] on div "Groups New All People Users ··· Advisors [PERSON_NAME]- IAR Attestation 4Q24 IA…" at bounding box center [354, 251] width 638 height 334
type input "*"
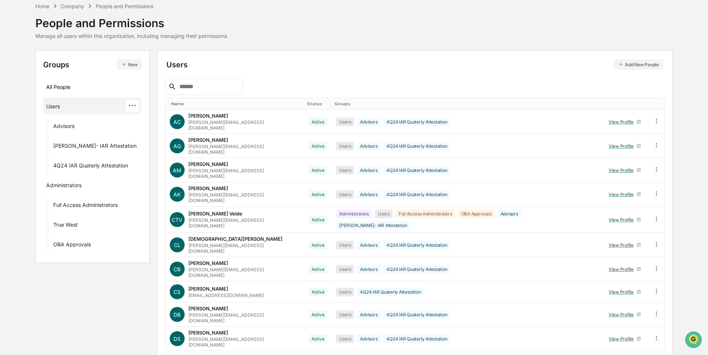
scroll to position [91, 0]
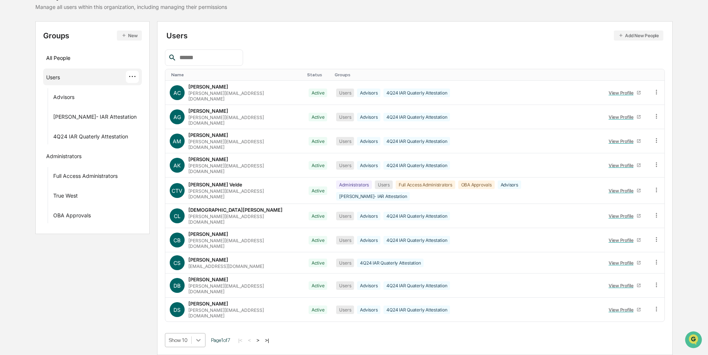
click at [199, 339] on body "Calendar Manage Tasks Reviews Approval Management Company People, Data, Setting…" at bounding box center [354, 146] width 708 height 418
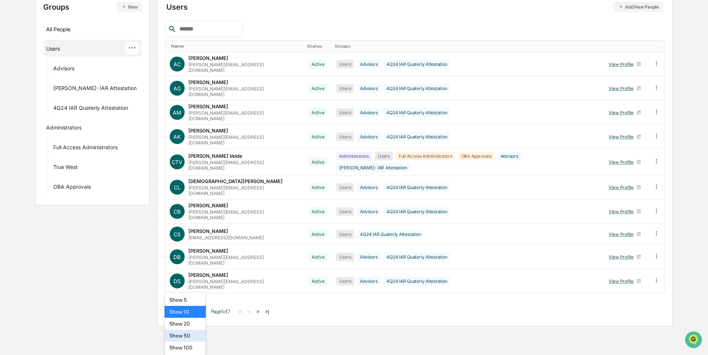
click at [191, 333] on div "Show 50" at bounding box center [185, 336] width 41 height 12
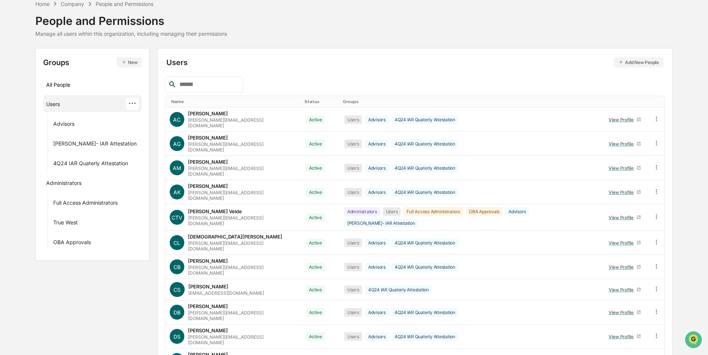
scroll to position [26, 0]
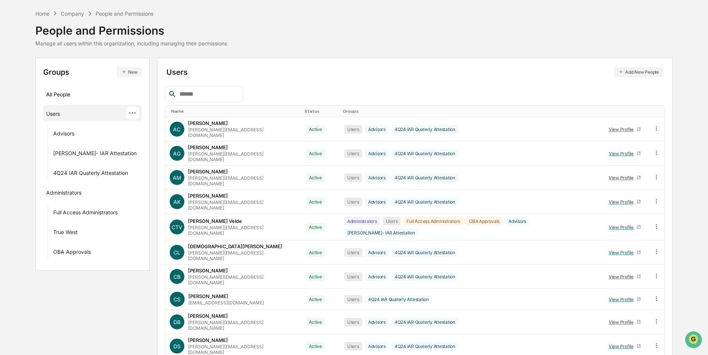
click at [200, 92] on input "text" at bounding box center [208, 94] width 63 height 10
type input "****"
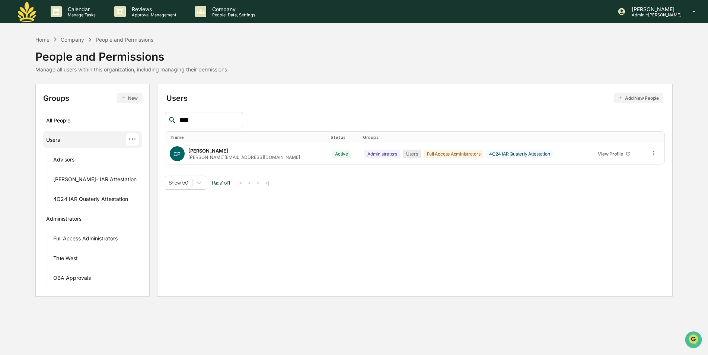
scroll to position [0, 0]
drag, startPoint x: 199, startPoint y: 122, endPoint x: 148, endPoint y: 121, distance: 51.1
click at [148, 121] on div "Groups New All People Users ··· Advisors [PERSON_NAME]- IAR Attestation 4Q24 IA…" at bounding box center [356, 190] width 641 height 213
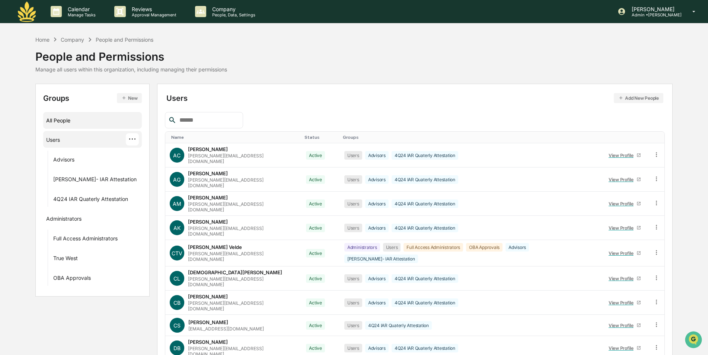
click at [68, 124] on div "All People" at bounding box center [92, 120] width 93 height 12
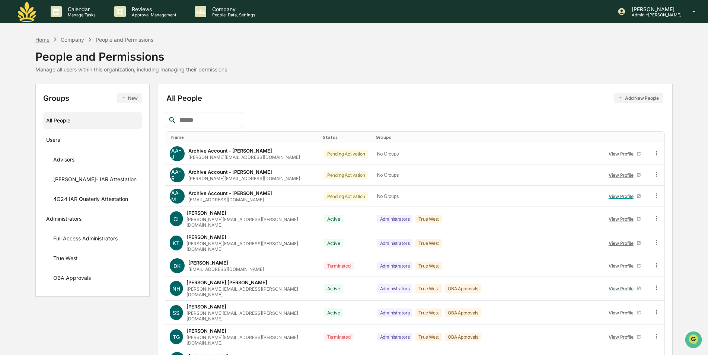
click at [44, 38] on div "Home" at bounding box center [42, 40] width 14 height 6
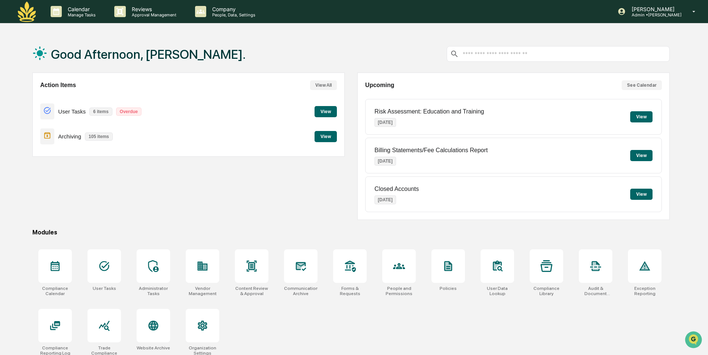
click at [351, 38] on div "Good Afternoon, [PERSON_NAME]." at bounding box center [351, 53] width 638 height 37
click at [665, 18] on div "[PERSON_NAME] Admin • [PERSON_NAME]" at bounding box center [659, 11] width 98 height 23
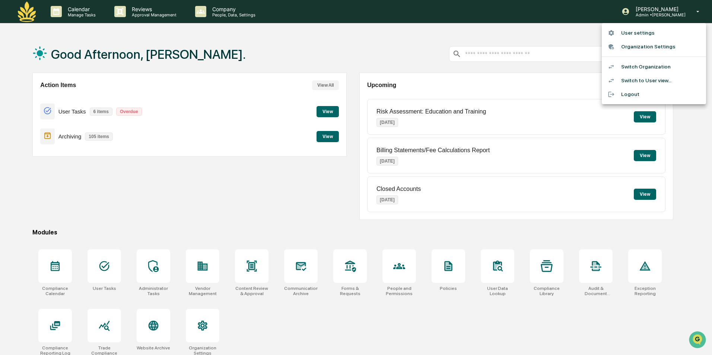
click at [646, 67] on li "Switch Organization" at bounding box center [654, 67] width 104 height 14
